Goal: Check status: Check status

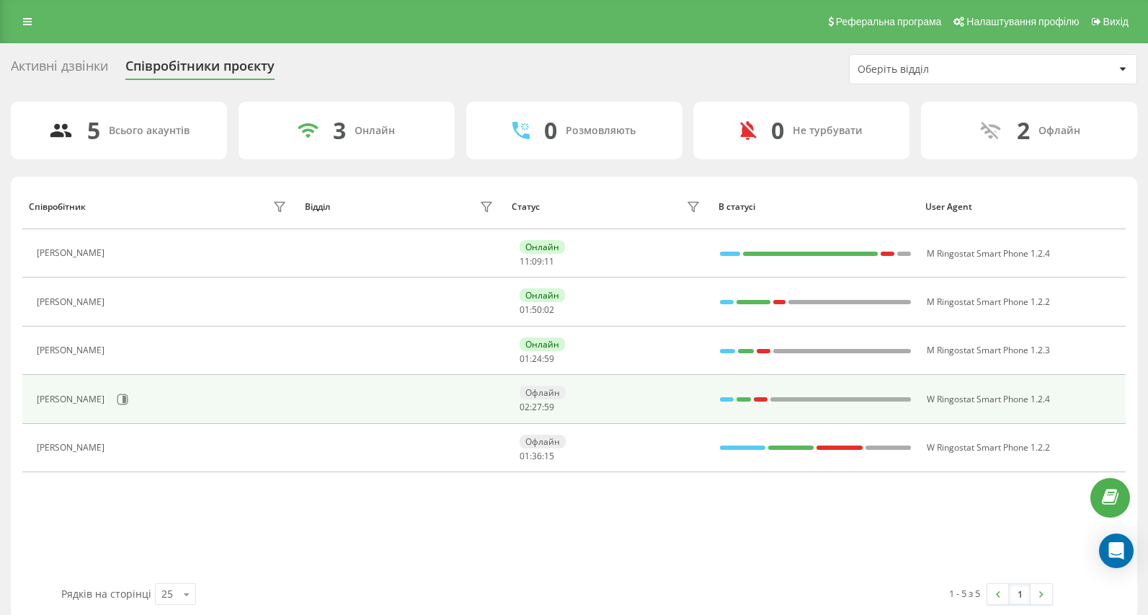
click at [162, 391] on div "[PERSON_NAME]" at bounding box center [164, 399] width 254 height 24
click at [526, 403] on span "02" at bounding box center [524, 407] width 10 height 12
click at [122, 401] on icon at bounding box center [123, 399] width 12 height 12
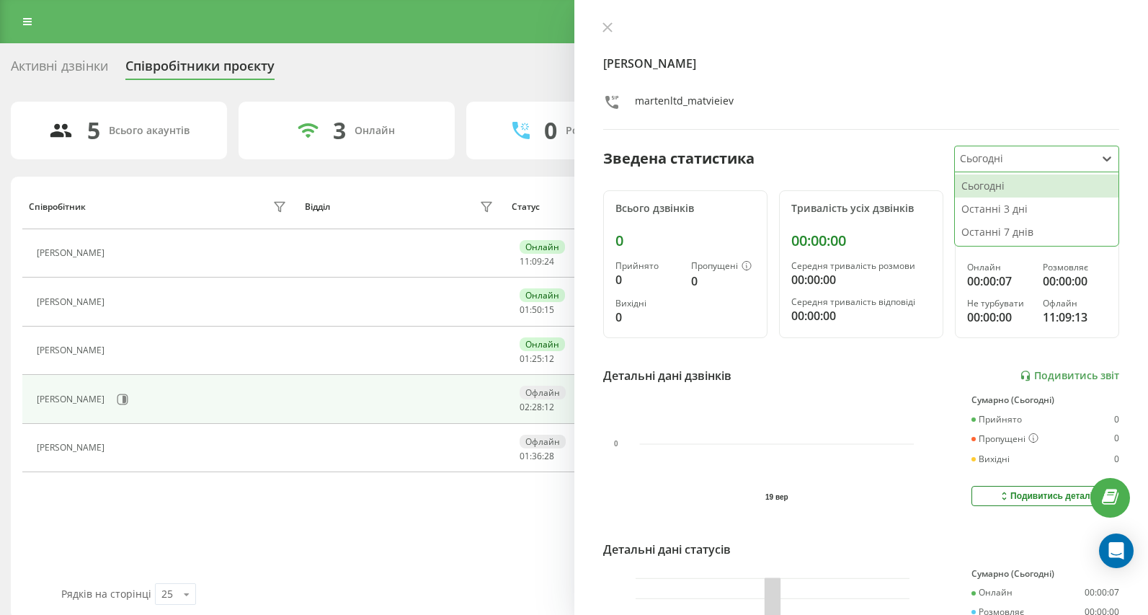
click at [994, 163] on div at bounding box center [1025, 159] width 130 height 17
click at [1003, 228] on div "Останні 7 днів" at bounding box center [1037, 231] width 164 height 23
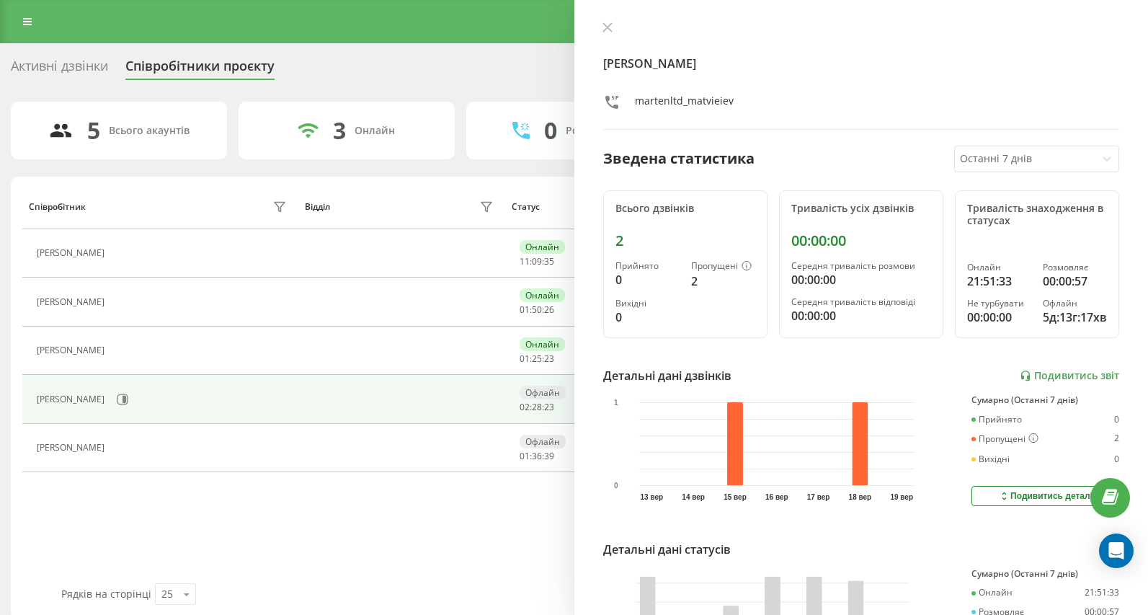
click at [617, 22] on div at bounding box center [861, 29] width 517 height 14
click at [607, 23] on icon at bounding box center [607, 27] width 10 height 10
